Goal: Find specific page/section: Find specific page/section

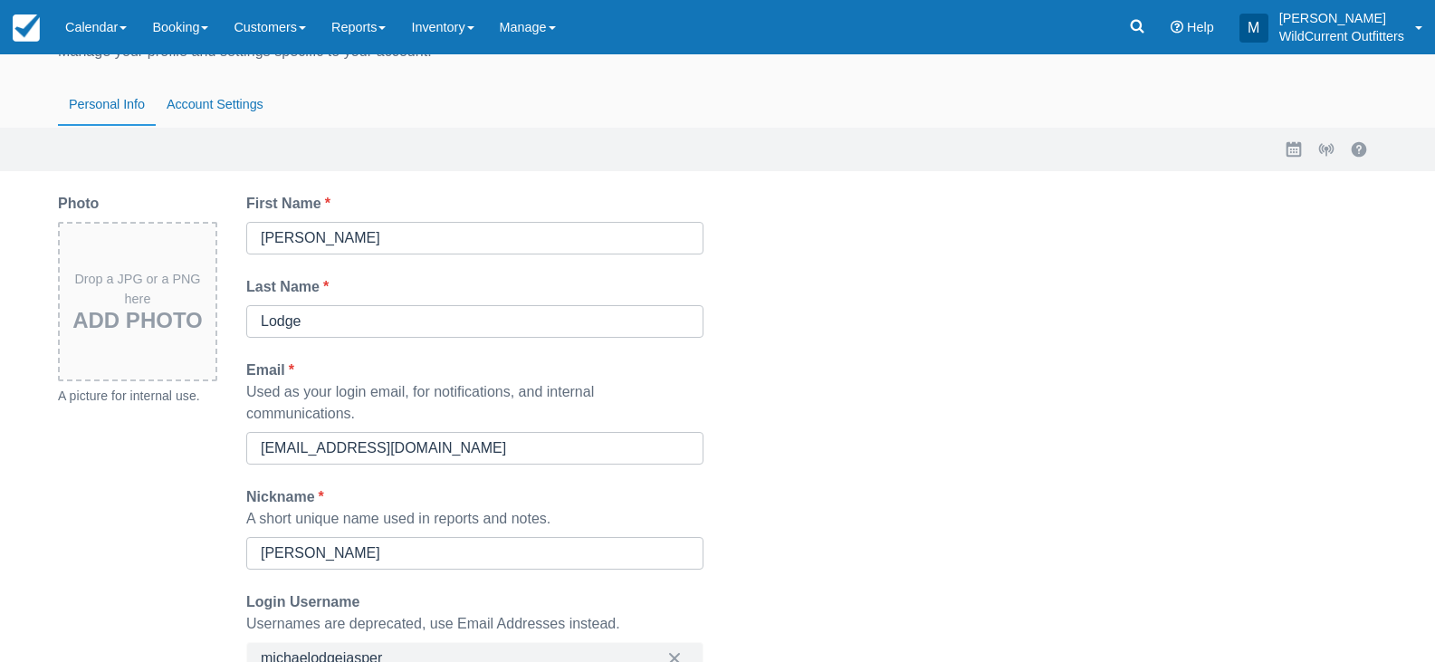
scroll to position [91, 0]
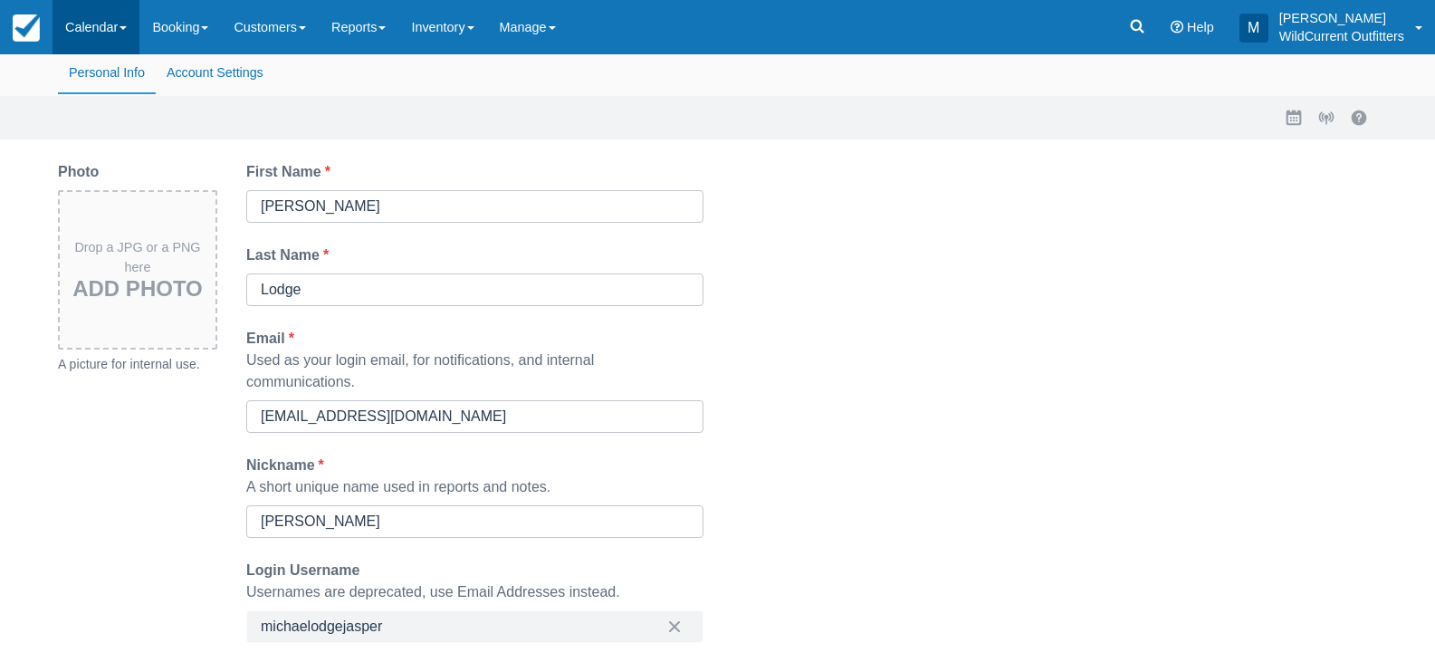
click at [108, 22] on link "Calendar" at bounding box center [95, 27] width 87 height 54
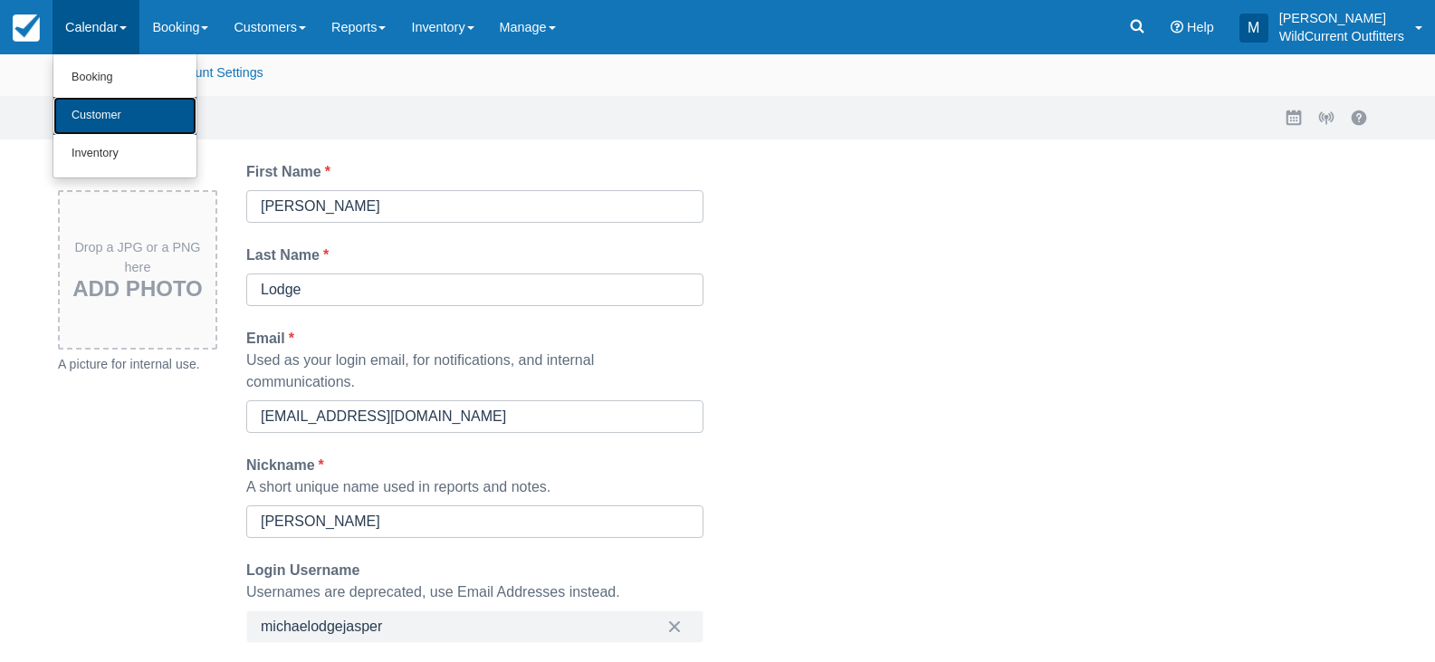
click at [115, 117] on link "Customer" at bounding box center [124, 116] width 143 height 38
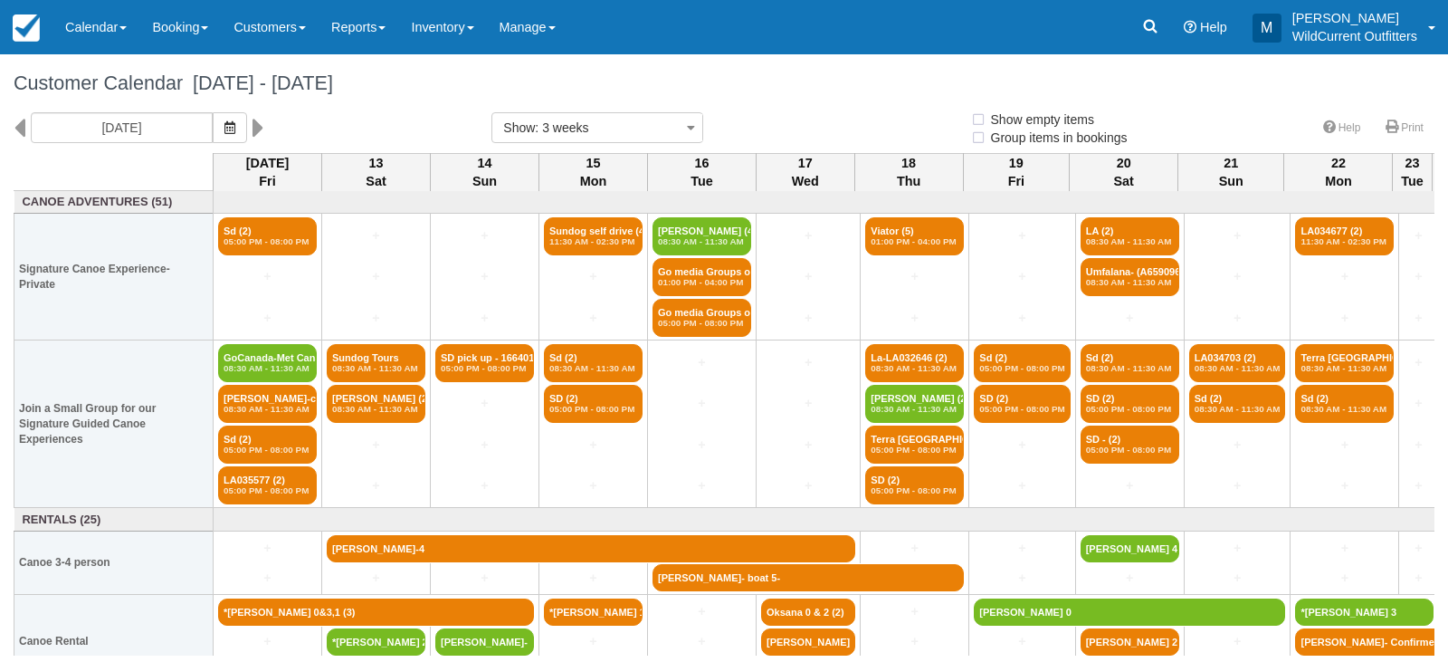
select select
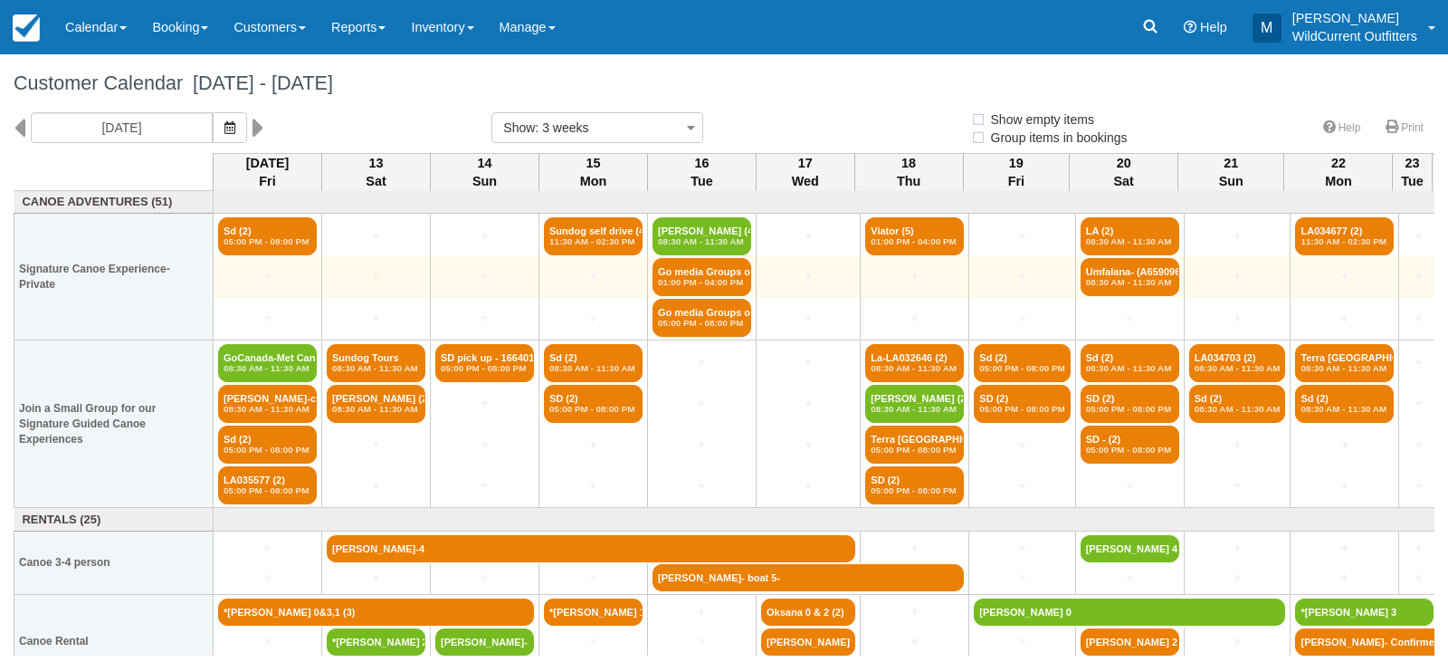
select select
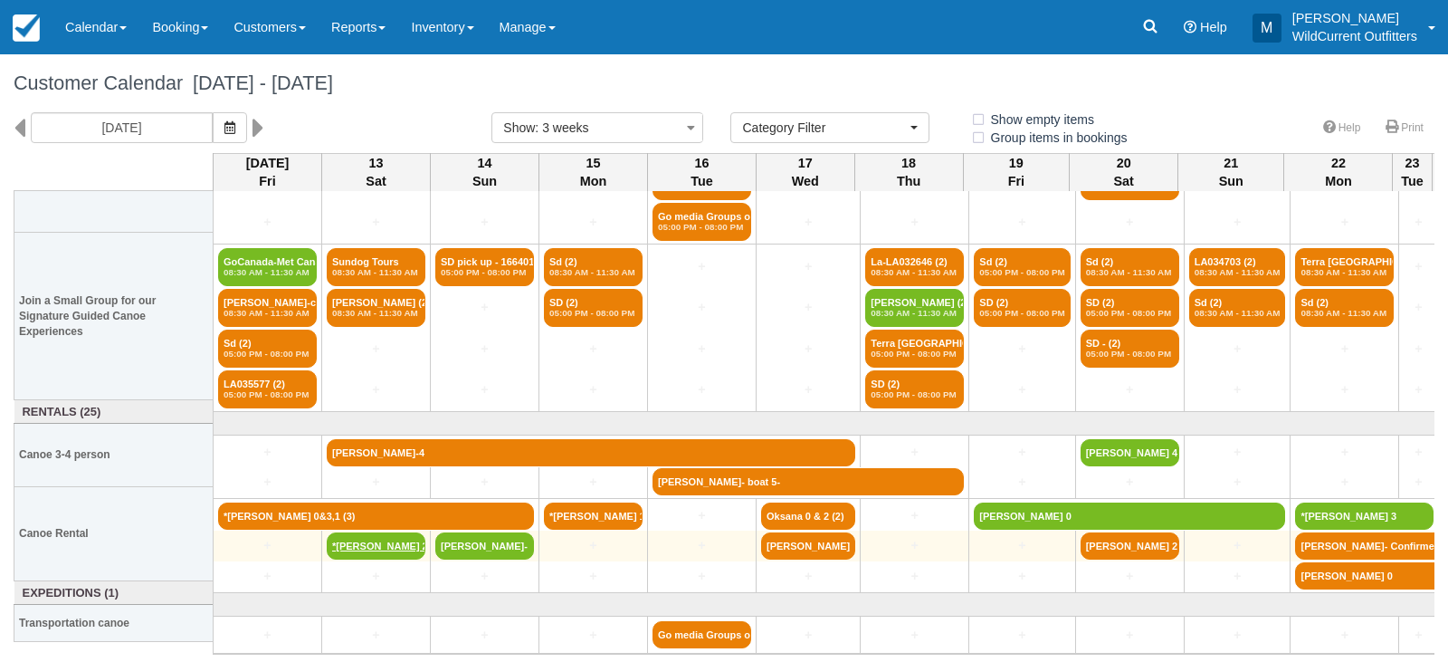
scroll to position [109, 0]
